Goal: Task Accomplishment & Management: Manage account settings

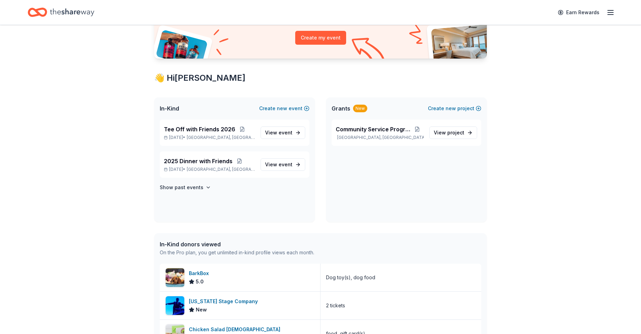
scroll to position [104, 0]
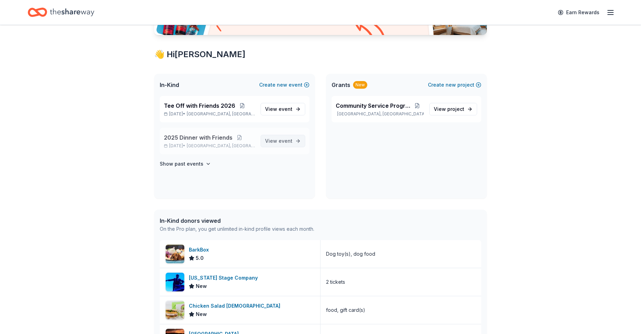
click at [274, 141] on span "View event" at bounding box center [278, 141] width 27 height 8
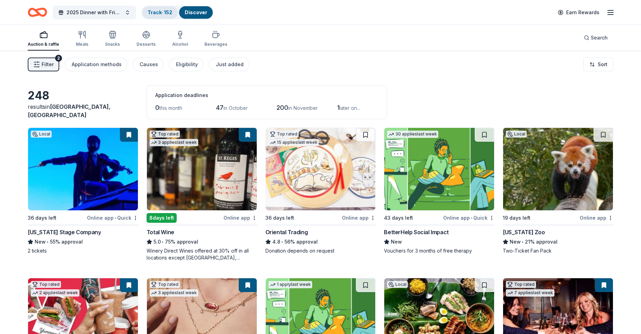
click at [160, 12] on link "Track · 152" at bounding box center [160, 12] width 25 height 6
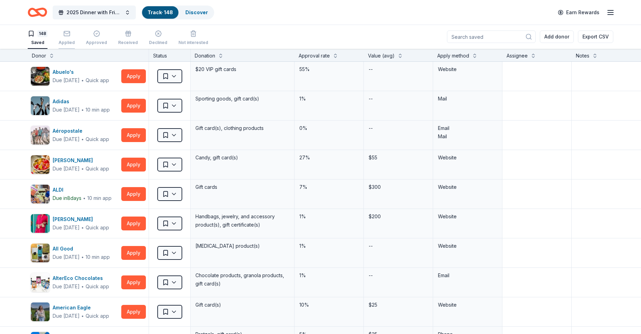
click at [62, 38] on div "Applied" at bounding box center [67, 37] width 16 height 15
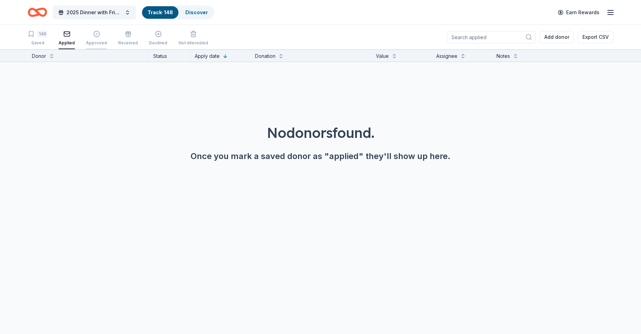
click at [93, 41] on div "Approved" at bounding box center [96, 43] width 21 height 6
click at [126, 37] on div "Received" at bounding box center [128, 37] width 20 height 15
click at [149, 38] on div "Declined" at bounding box center [158, 37] width 18 height 15
click at [187, 39] on div "Not interested" at bounding box center [193, 37] width 30 height 15
click at [37, 35] on div "148" at bounding box center [38, 33] width 20 height 7
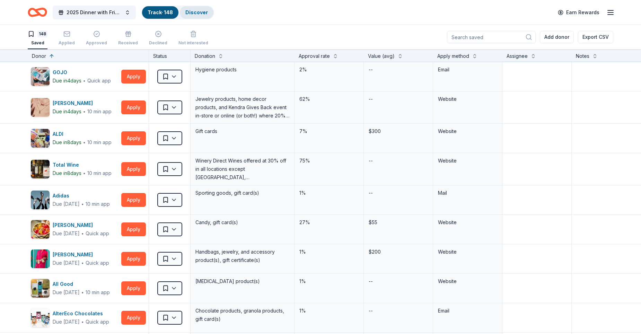
click at [191, 12] on link "Discover" at bounding box center [196, 12] width 23 height 6
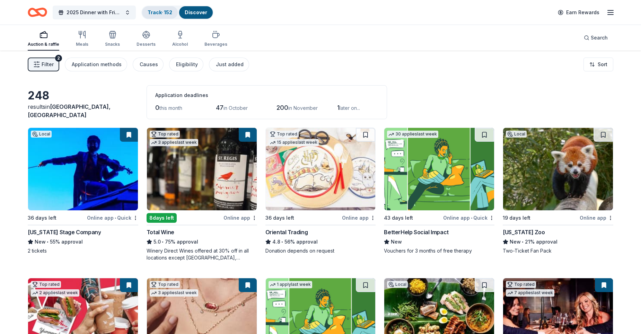
click at [157, 14] on link "Track · 152" at bounding box center [160, 12] width 25 height 6
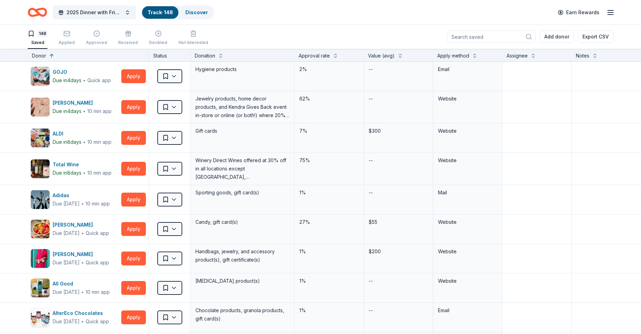
click at [497, 36] on input at bounding box center [491, 36] width 89 height 12
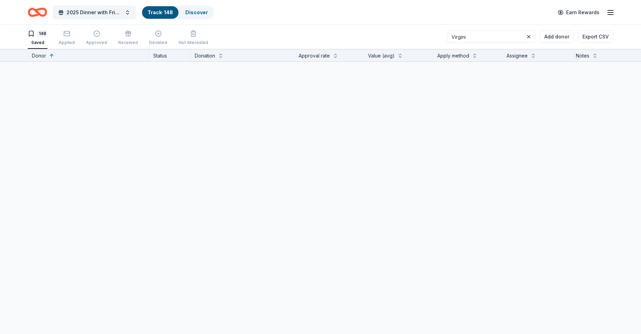
type input "Virginia"
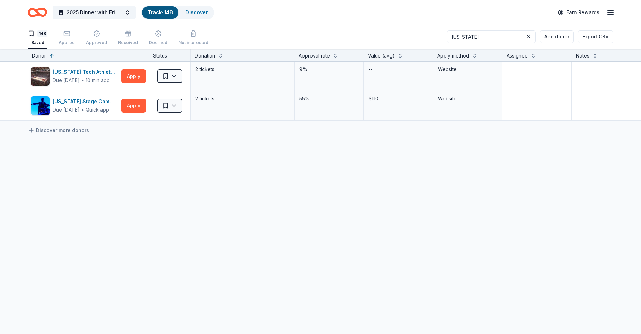
drag, startPoint x: 500, startPoint y: 36, endPoint x: 373, endPoint y: 35, distance: 126.8
click at [373, 35] on div "148 Saved Applied Approved Received Declined Not interested Virginia Add donor …" at bounding box center [320, 37] width 585 height 24
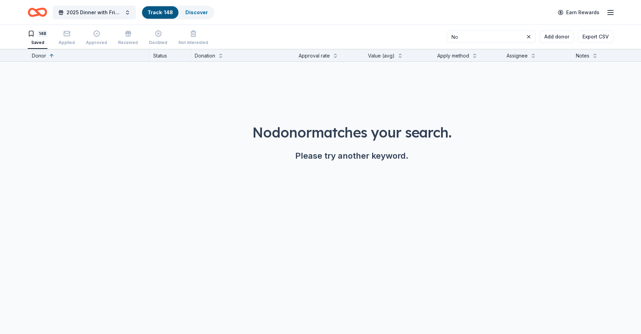
type input "N"
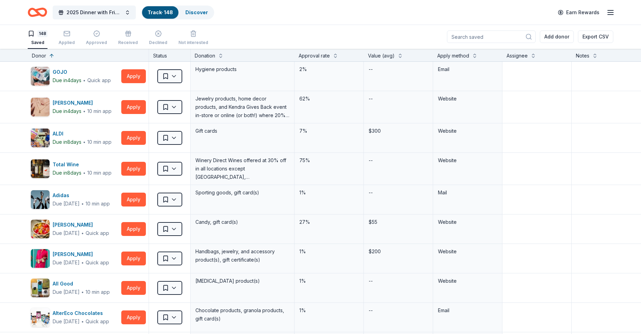
click at [290, 16] on div "2025 Dinner with Friends Track · 148 Discover Earn Rewards" at bounding box center [320, 12] width 585 height 16
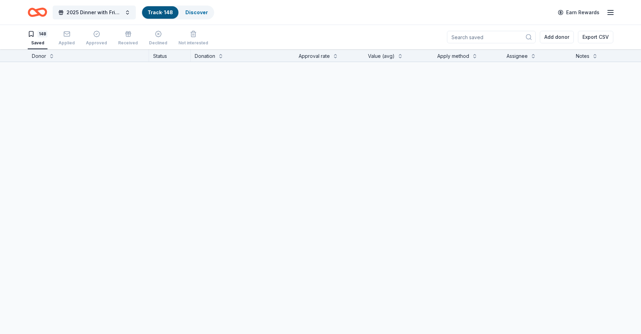
scroll to position [0, 0]
